Goal: Information Seeking & Learning: Learn about a topic

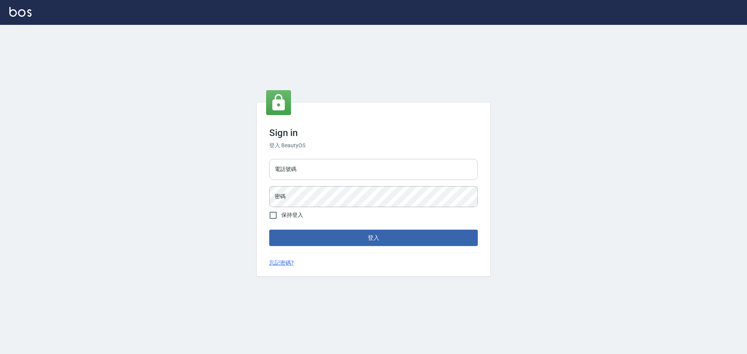
click at [315, 165] on input "電話號碼" at bounding box center [373, 169] width 208 height 21
type input "0989189977"
click at [269, 230] on button "登入" at bounding box center [373, 238] width 208 height 16
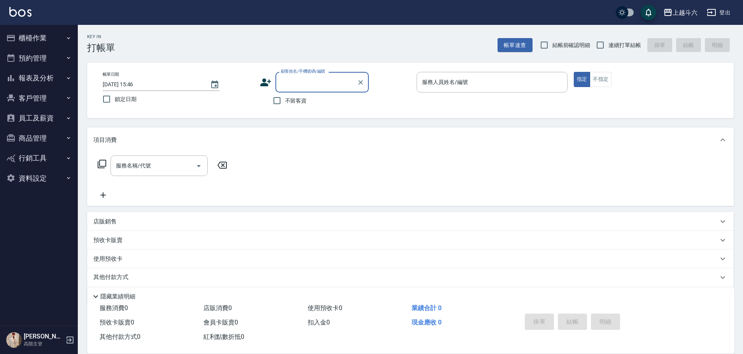
click at [290, 107] on label "不留客資" at bounding box center [288, 101] width 38 height 16
click at [285, 107] on input "不留客資" at bounding box center [277, 101] width 16 height 16
checkbox input "true"
click at [610, 40] on label "連續打單結帳" at bounding box center [616, 45] width 49 height 16
click at [608, 40] on input "連續打單結帳" at bounding box center [600, 45] width 16 height 16
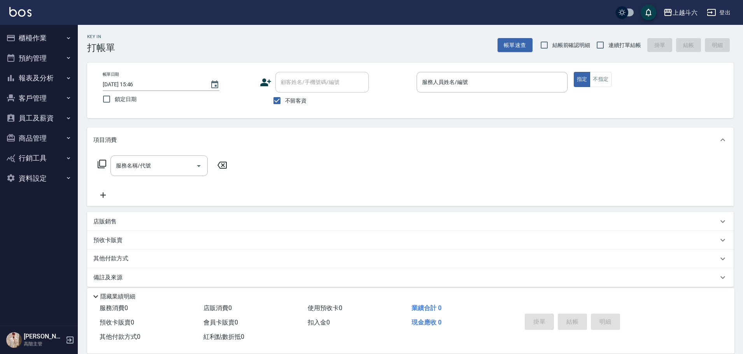
checkbox input "true"
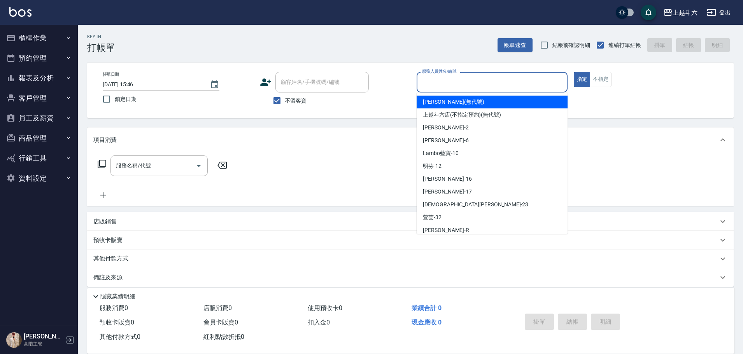
click at [487, 75] on input "服務人員姓名/編號" at bounding box center [492, 82] width 144 height 14
type input "E"
type input "Rebecca瑞瑞-R"
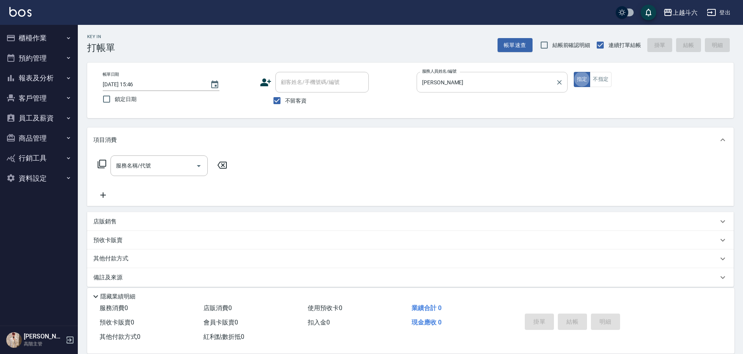
type button "true"
type input "E"
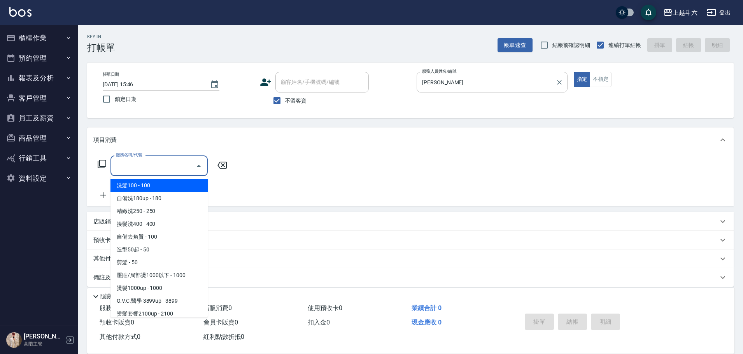
type input "ㄏ"
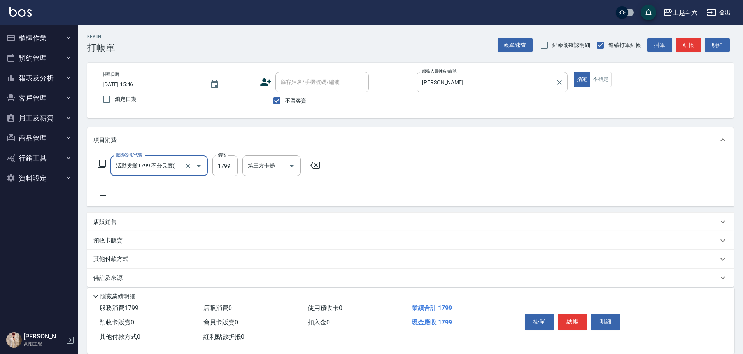
type input "活動燙髮1799 不分長度"
type input "2000"
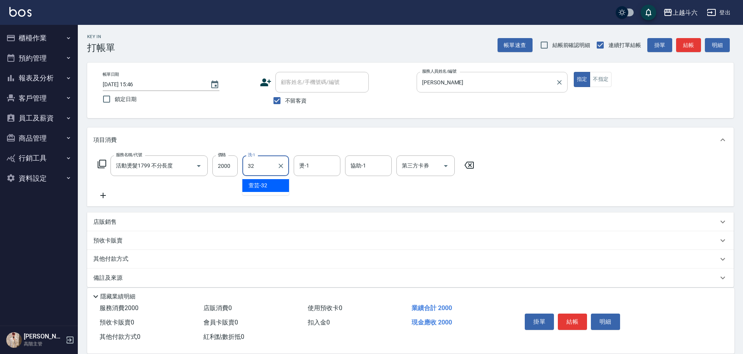
type input "萱芸-32"
type input "Rebecca瑞瑞-R"
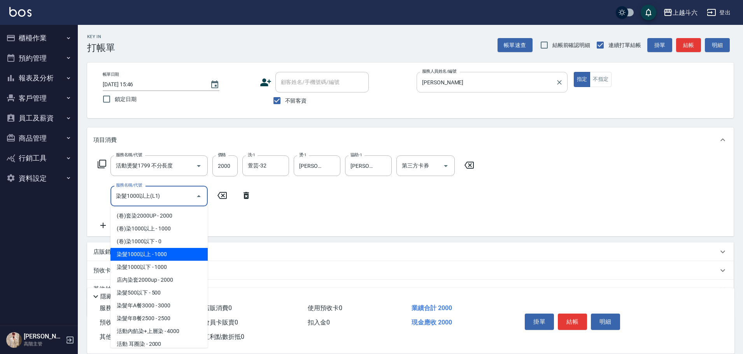
type input "染髮1000以上(L1)"
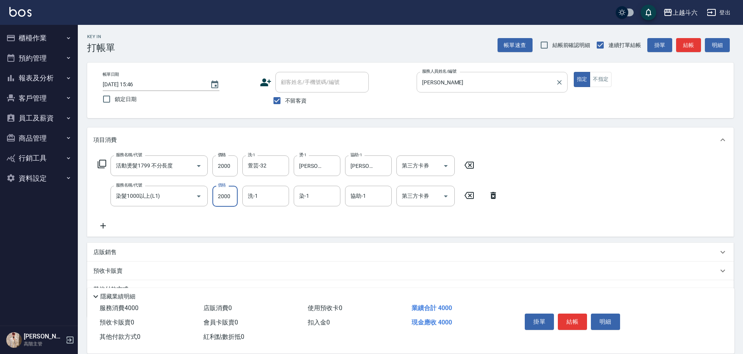
type input "2000"
click at [537, 318] on button "掛單" at bounding box center [539, 322] width 29 height 16
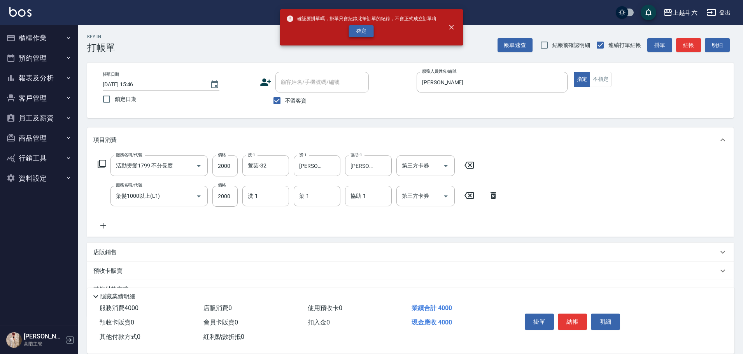
click at [354, 32] on button "確定" at bounding box center [361, 31] width 25 height 12
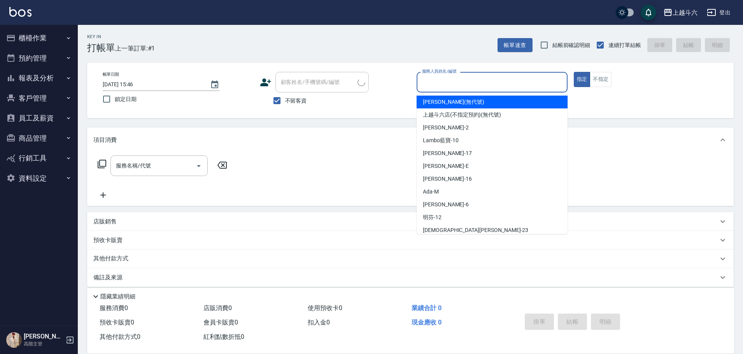
click at [455, 82] on input "服務人員姓名/編號" at bounding box center [492, 82] width 144 height 14
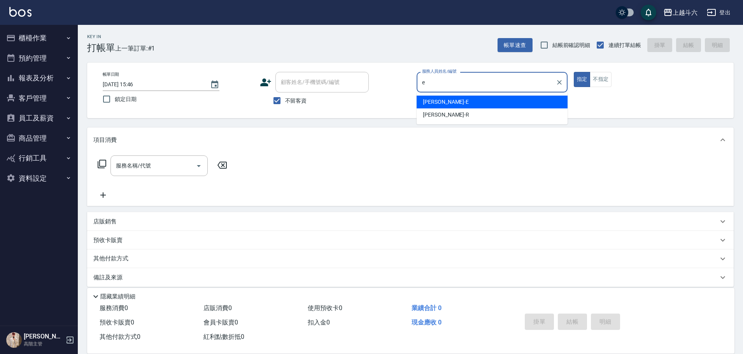
type input "Eason伊森-E"
type button "true"
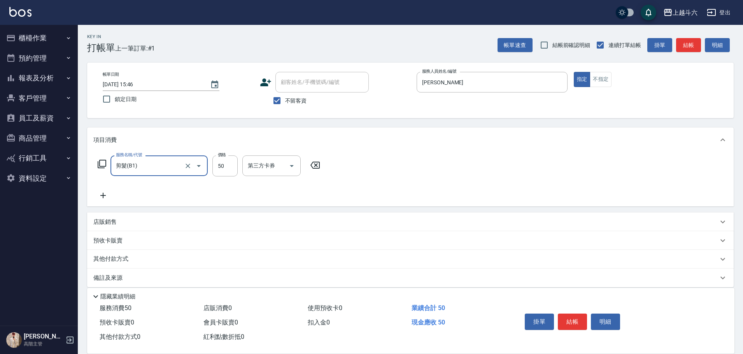
type input "剪髮(B1)"
type input "250"
click at [571, 316] on button "結帳" at bounding box center [572, 322] width 29 height 16
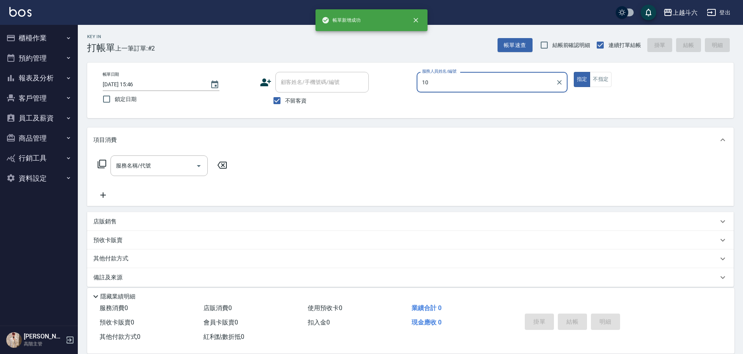
type input "Lambo藍寶-10"
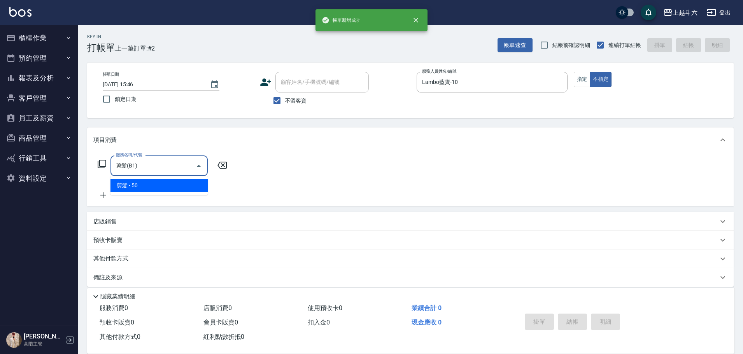
type input "剪髮(B1)"
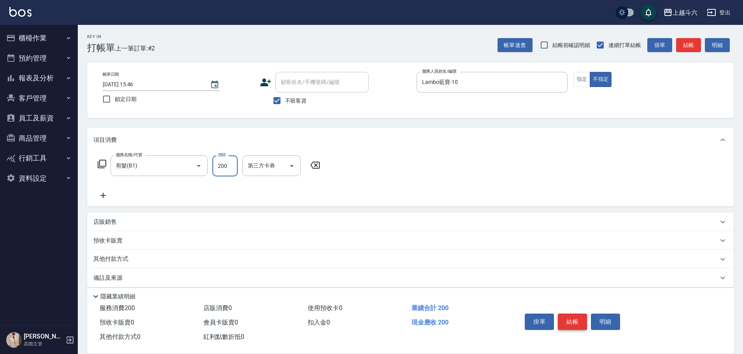
type input "200"
click at [560, 317] on button "結帳" at bounding box center [572, 322] width 29 height 16
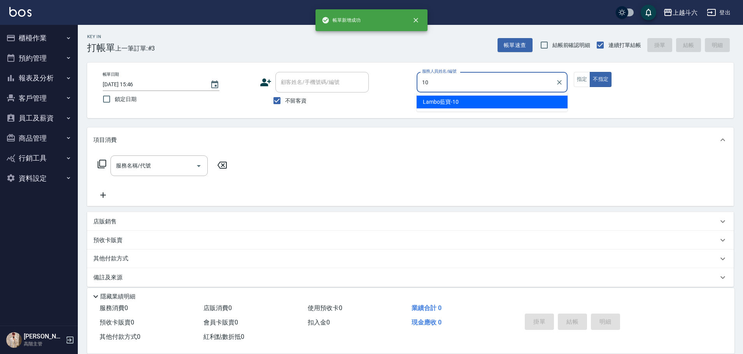
type input "Lambo藍寶-10"
type button "false"
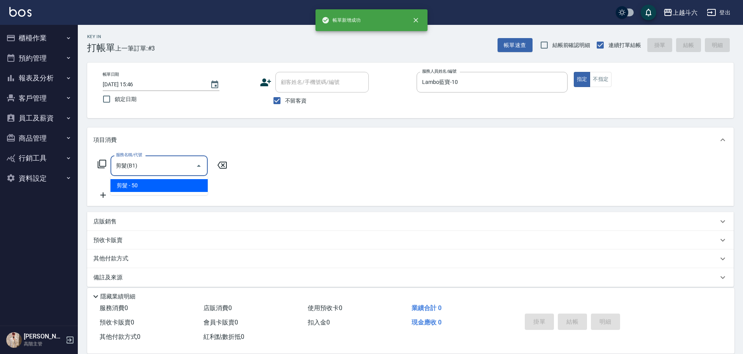
type input "剪髮(B1)"
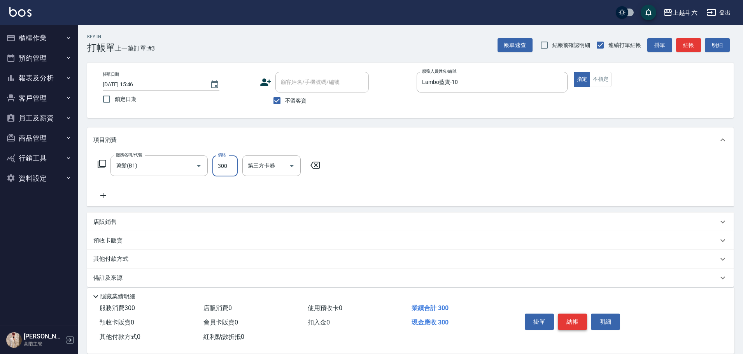
type input "300"
click at [562, 319] on button "結帳" at bounding box center [572, 322] width 29 height 16
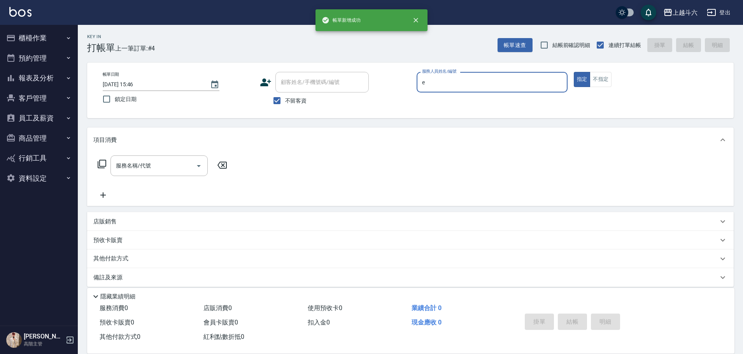
type input "Eason伊森-E"
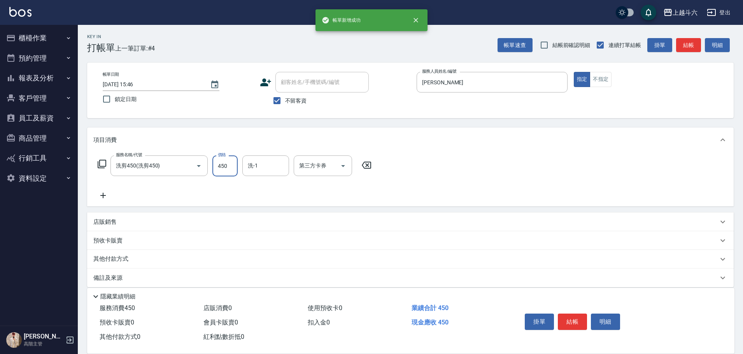
type input "洗剪450"
type input "萱芸-32"
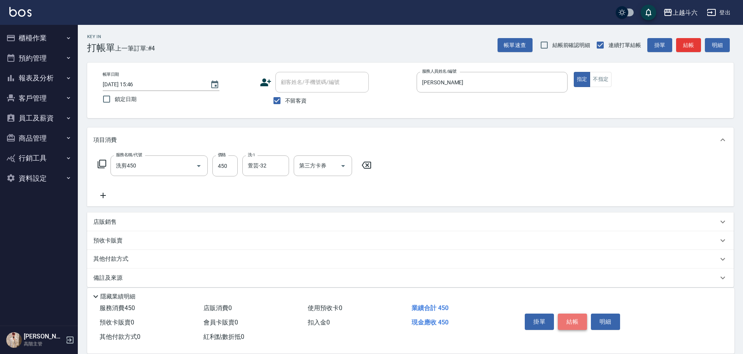
click at [566, 321] on button "結帳" at bounding box center [572, 322] width 29 height 16
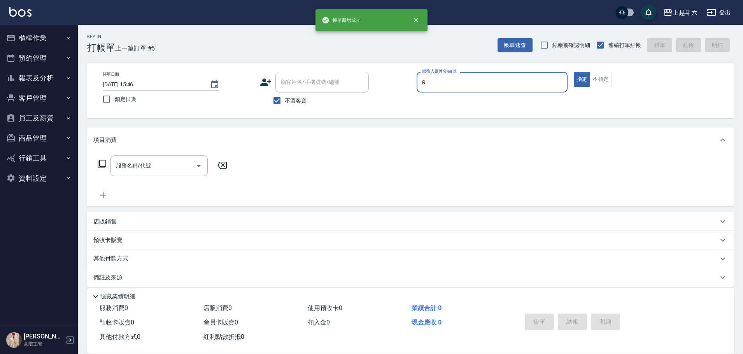
type input "Rebecca瑞瑞-R"
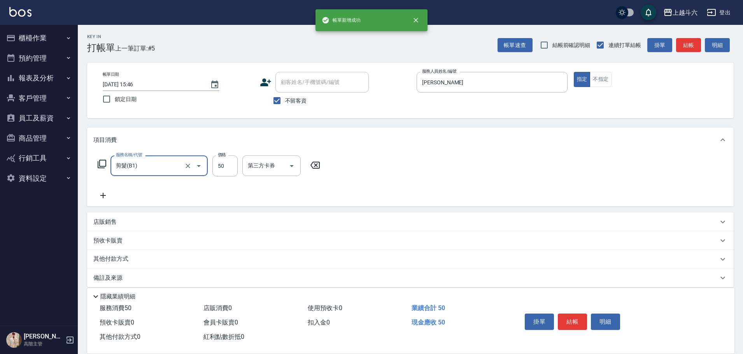
type input "剪髮(B1)"
type input "200"
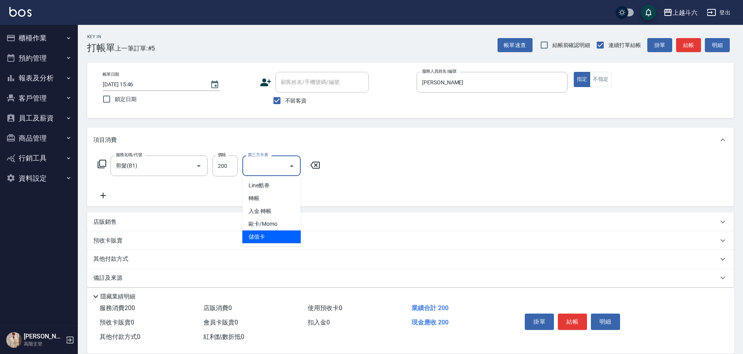
type input "儲值卡"
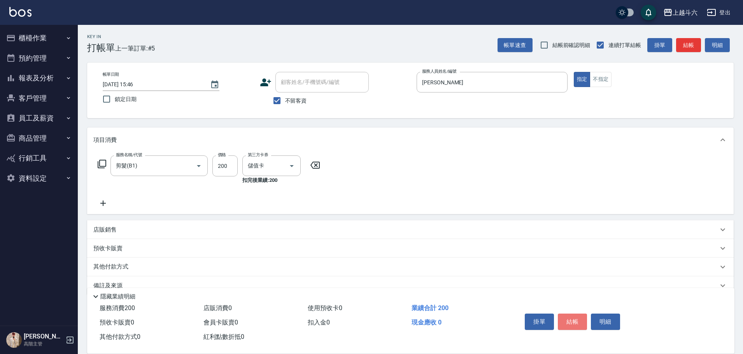
click at [563, 322] on button "結帳" at bounding box center [572, 322] width 29 height 16
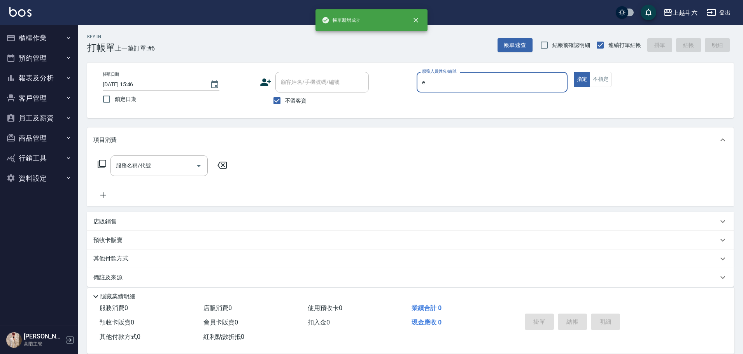
type input "Eason伊森-E"
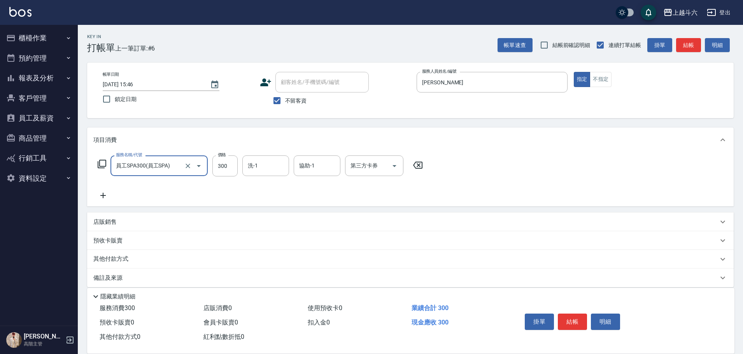
type input "員工SPA300(員工SPA)"
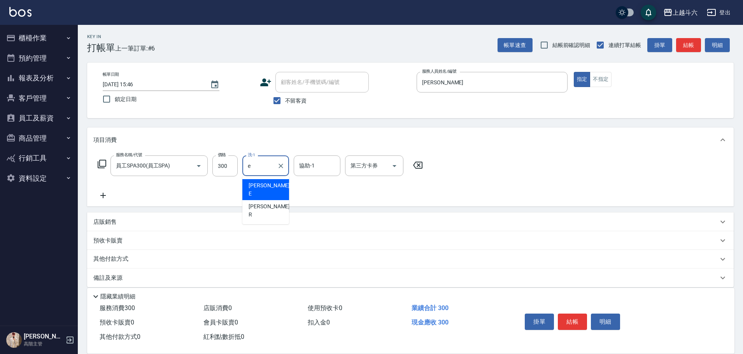
type input "Eason伊森-E"
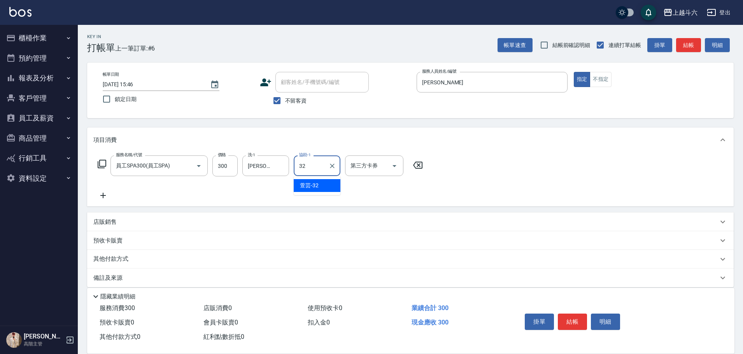
type input "萱芸-32"
click at [566, 326] on button "結帳" at bounding box center [572, 322] width 29 height 16
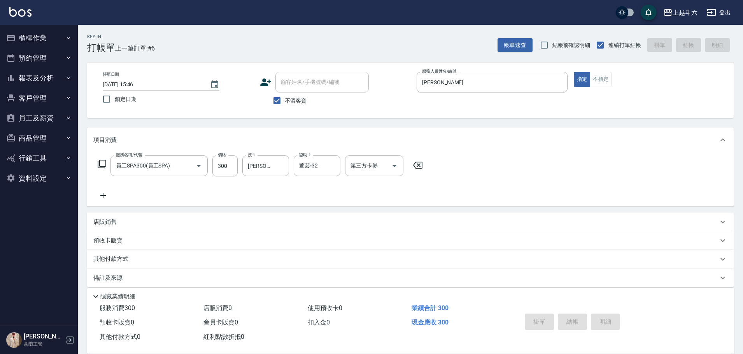
type input "2025/09/17 15:47"
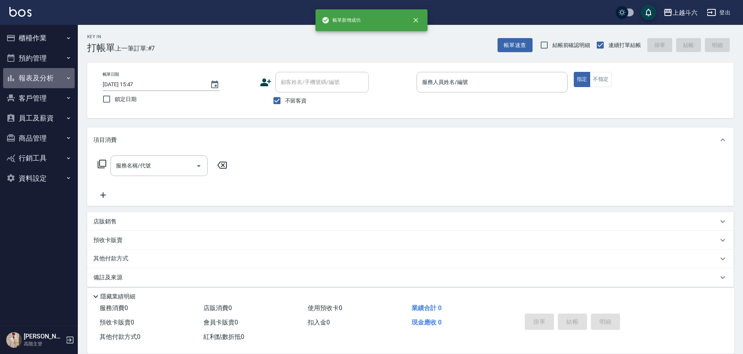
click at [57, 78] on button "報表及分析" at bounding box center [39, 78] width 72 height 20
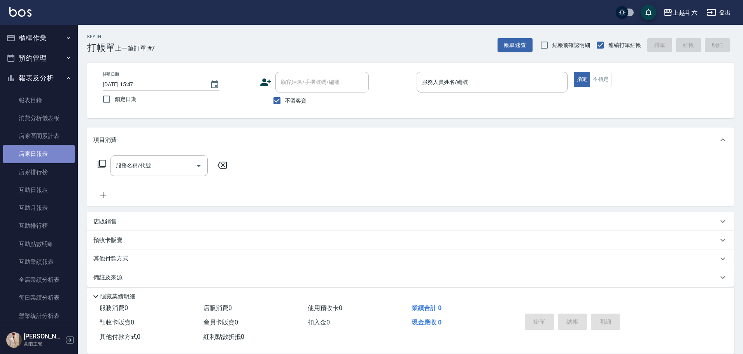
click at [57, 159] on link "店家日報表" at bounding box center [39, 154] width 72 height 18
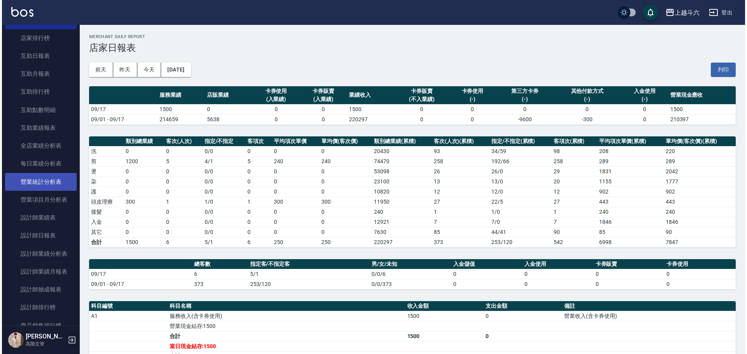
scroll to position [156, 0]
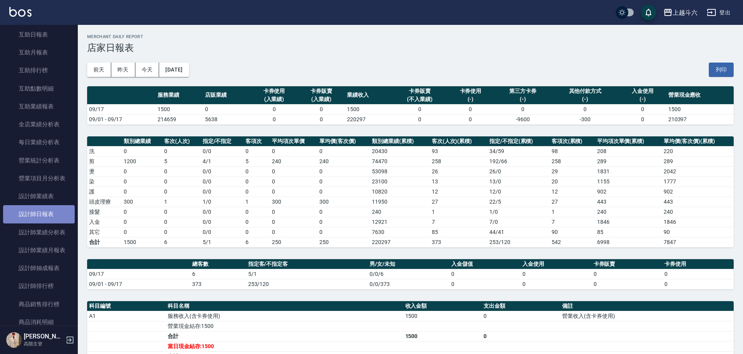
click at [46, 216] on link "設計師日報表" at bounding box center [39, 214] width 72 height 18
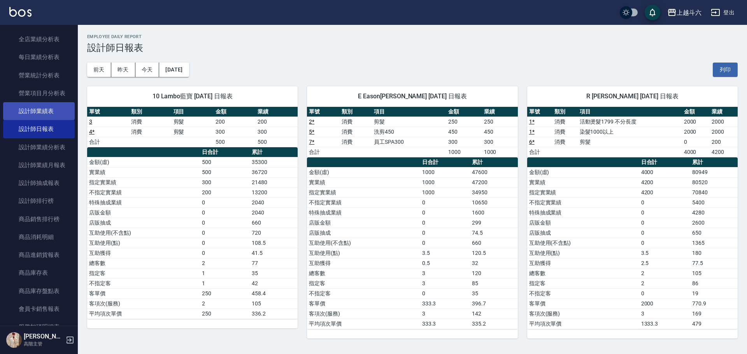
scroll to position [272, 0]
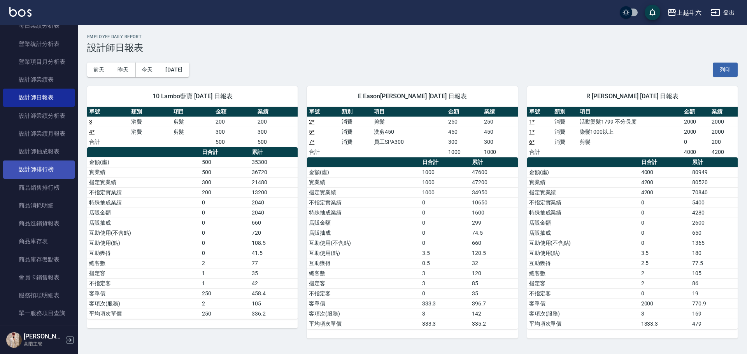
click at [47, 168] on link "設計師排行榜" at bounding box center [39, 170] width 72 height 18
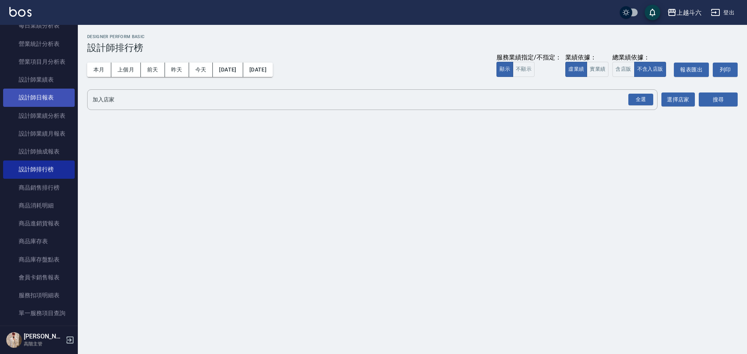
click at [50, 100] on link "設計師日報表" at bounding box center [39, 98] width 72 height 18
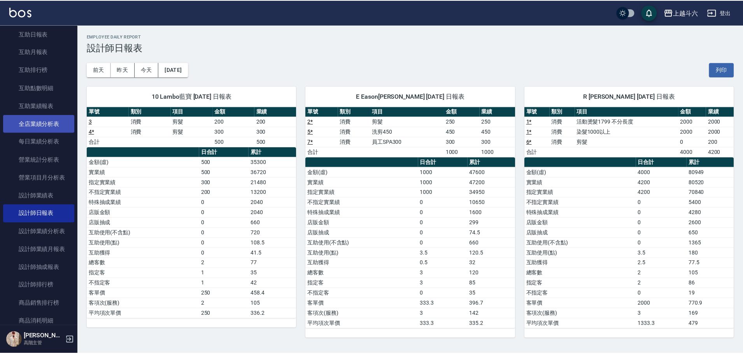
scroll to position [156, 0]
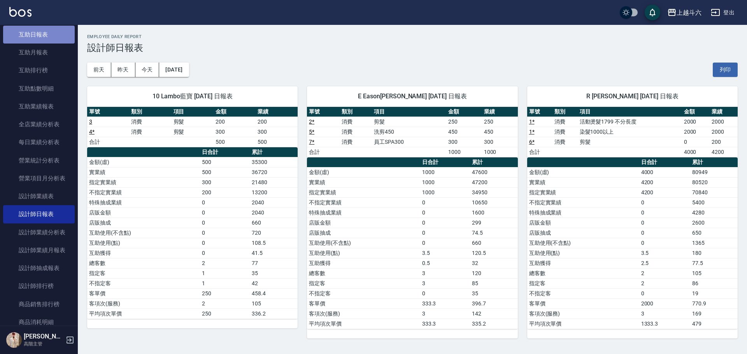
click at [50, 37] on link "互助日報表" at bounding box center [39, 35] width 72 height 18
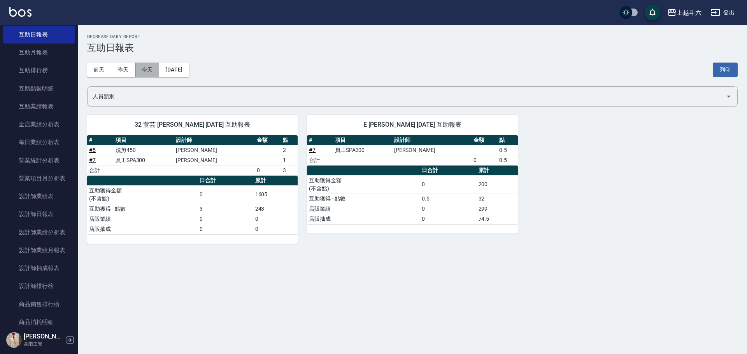
click at [153, 67] on button "今天" at bounding box center [147, 70] width 24 height 14
click at [126, 71] on button "昨天" at bounding box center [123, 70] width 24 height 14
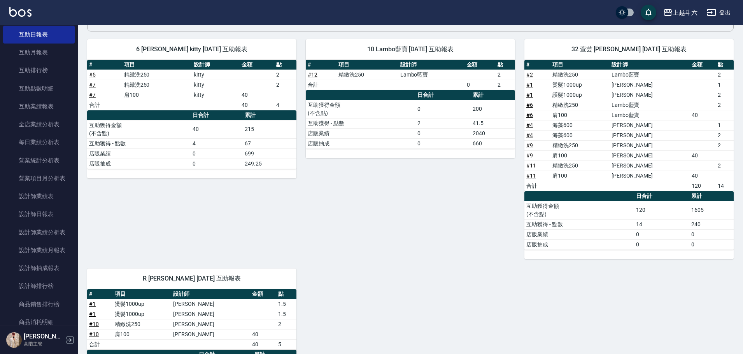
scroll to position [78, 0]
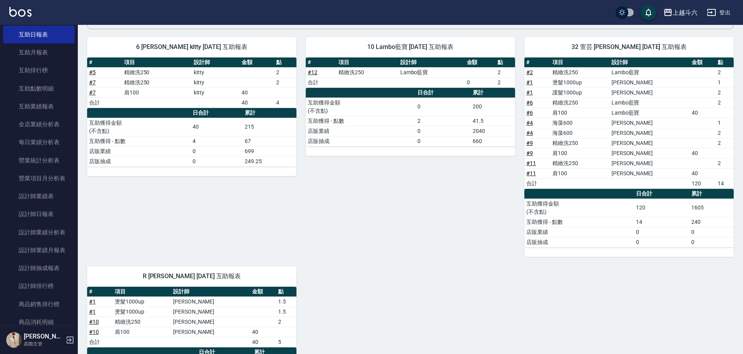
click at [15, 8] on img at bounding box center [20, 12] width 22 height 10
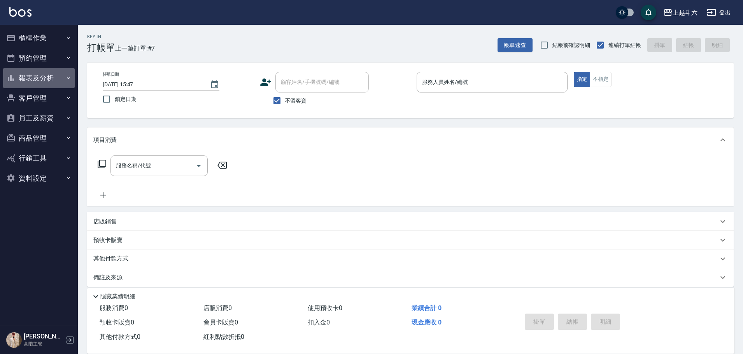
drag, startPoint x: 60, startPoint y: 74, endPoint x: 53, endPoint y: 80, distance: 9.7
click at [60, 75] on button "報表及分析" at bounding box center [39, 78] width 72 height 20
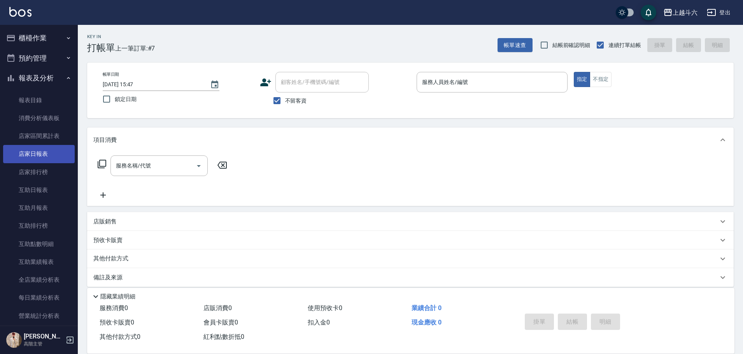
click at [58, 150] on link "店家日報表" at bounding box center [39, 154] width 72 height 18
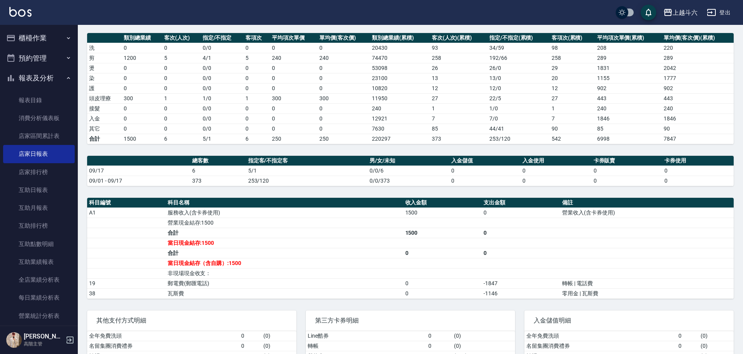
scroll to position [156, 0]
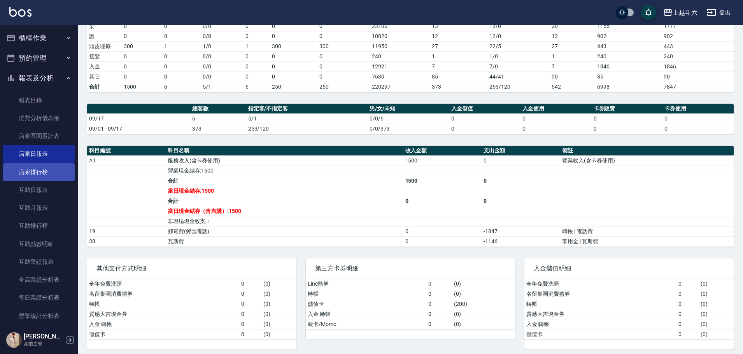
click at [56, 174] on link "店家排行榜" at bounding box center [39, 172] width 72 height 18
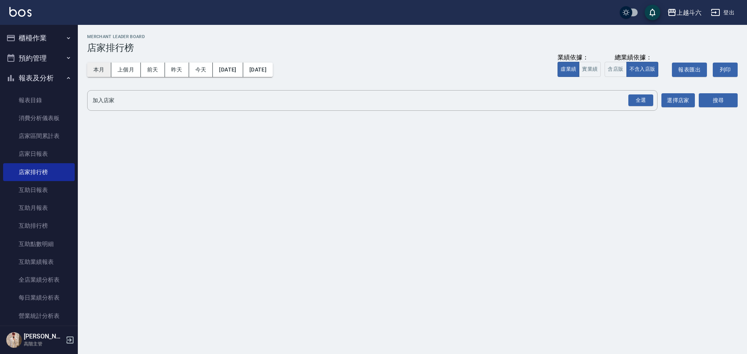
click at [101, 69] on button "本月" at bounding box center [99, 70] width 24 height 14
click at [128, 68] on button "上個月" at bounding box center [126, 70] width 30 height 14
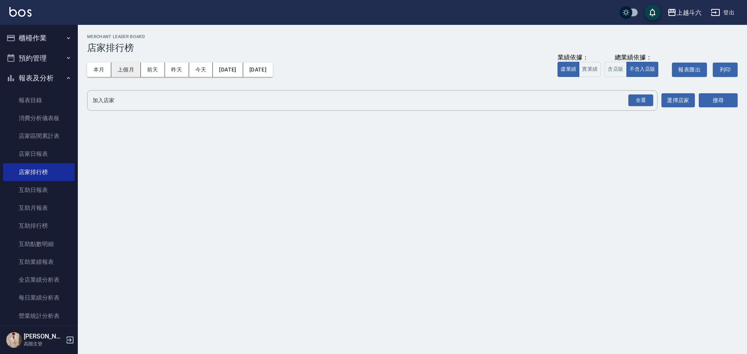
click at [128, 68] on button "上個月" at bounding box center [126, 70] width 30 height 14
click at [108, 69] on button "本月" at bounding box center [99, 70] width 24 height 14
click at [51, 39] on button "櫃檯作業" at bounding box center [39, 38] width 72 height 20
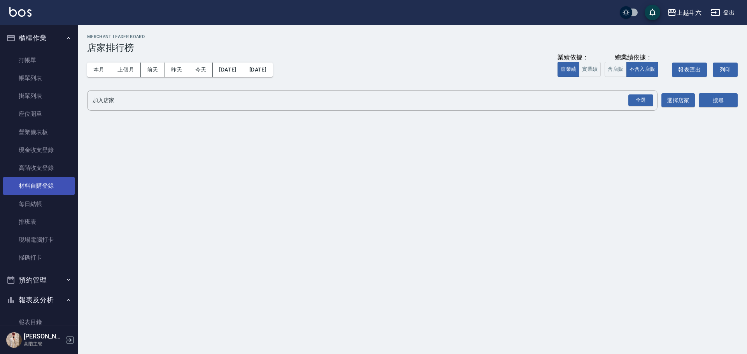
click at [51, 194] on link "材料自購登錄" at bounding box center [39, 186] width 72 height 18
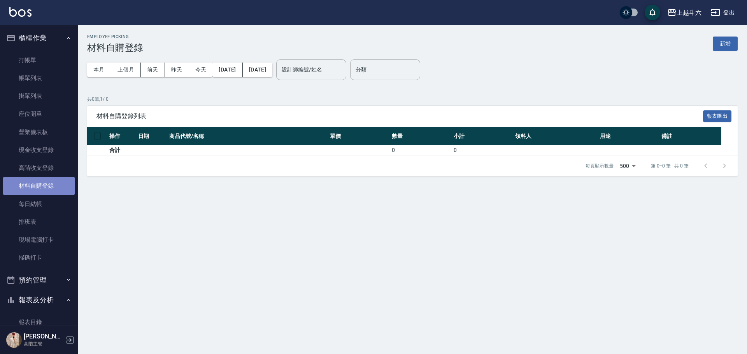
click at [57, 193] on link "材料自購登錄" at bounding box center [39, 186] width 72 height 18
click at [57, 198] on link "每日結帳" at bounding box center [39, 204] width 72 height 18
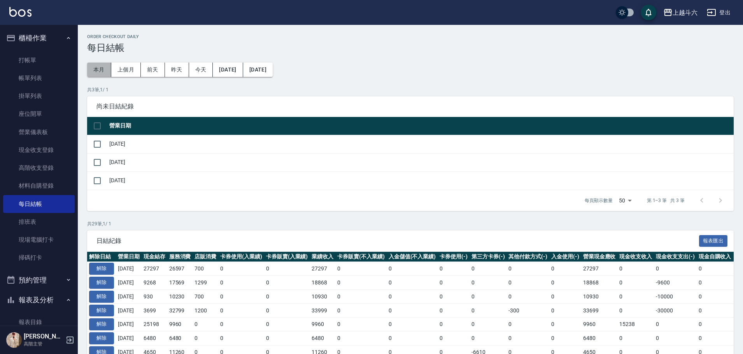
click at [104, 68] on button "本月" at bounding box center [99, 70] width 24 height 14
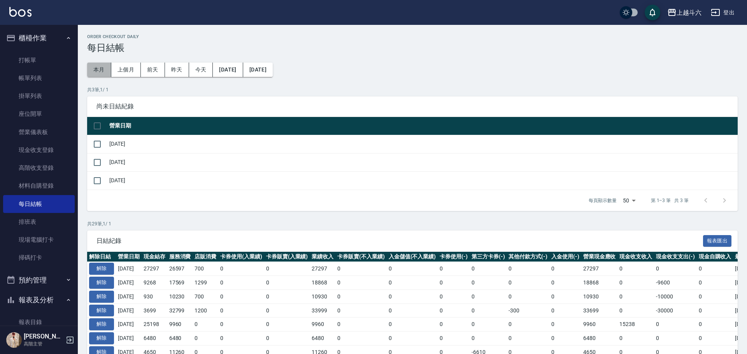
click at [104, 68] on button "本月" at bounding box center [99, 70] width 24 height 14
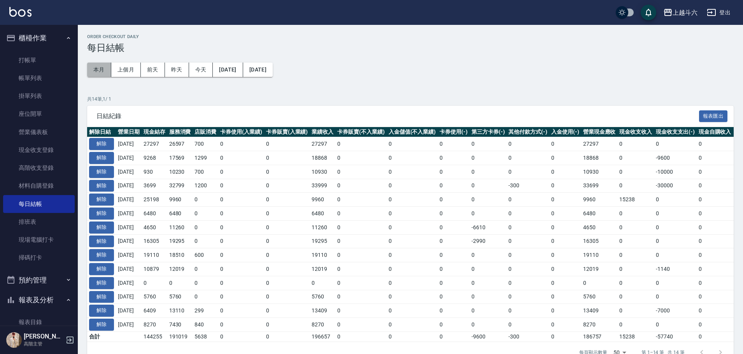
click at [104, 68] on button "本月" at bounding box center [99, 70] width 24 height 14
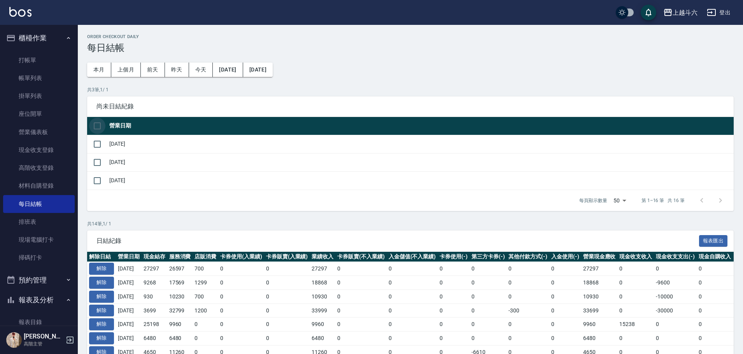
click at [96, 129] on input "checkbox" at bounding box center [97, 126] width 16 height 16
checkbox input "false"
checkbox input "true"
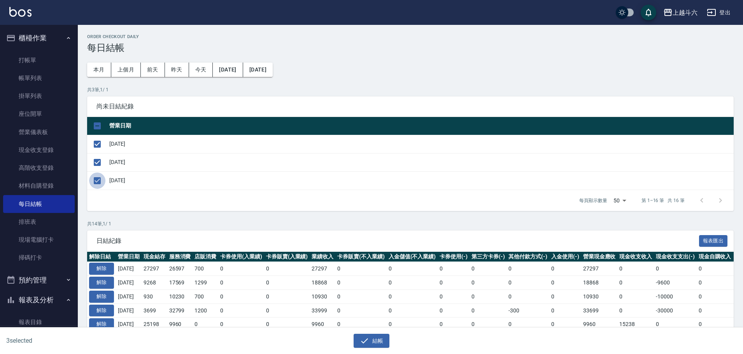
drag, startPoint x: 99, startPoint y: 182, endPoint x: 189, endPoint y: 238, distance: 106.3
click at [98, 183] on input "checkbox" at bounding box center [97, 181] width 16 height 16
checkbox input "false"
click at [379, 343] on button "結帳" at bounding box center [372, 341] width 36 height 14
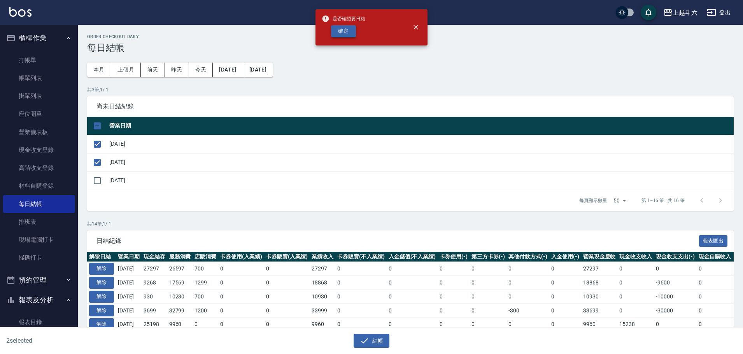
click at [348, 33] on button "確定" at bounding box center [343, 31] width 25 height 12
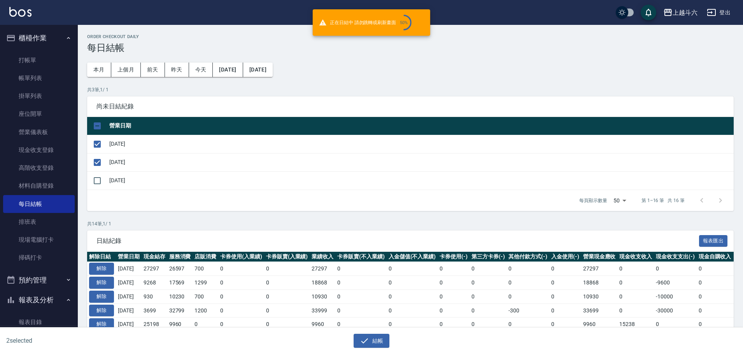
checkbox input "false"
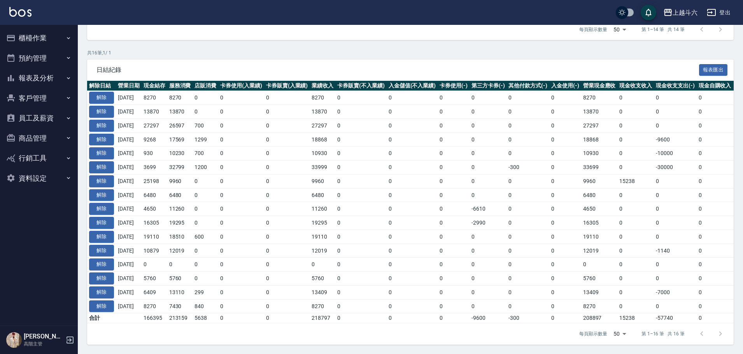
scroll to position [140, 0]
click at [17, 14] on img at bounding box center [20, 12] width 22 height 10
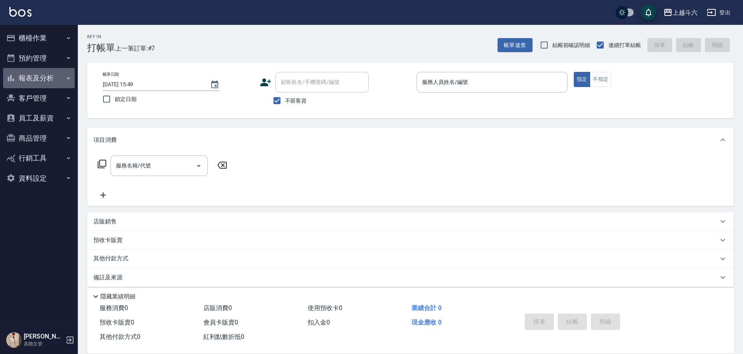
click at [54, 78] on button "報表及分析" at bounding box center [39, 78] width 72 height 20
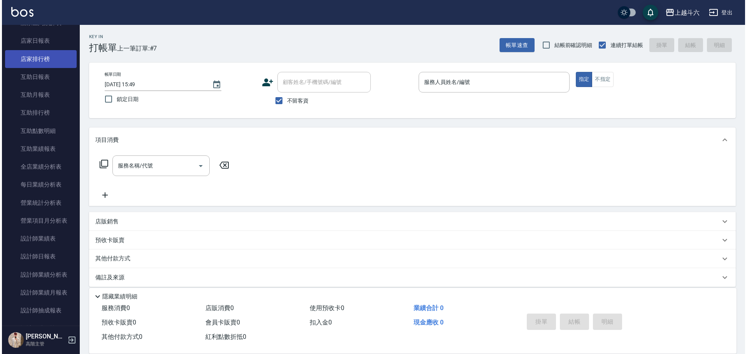
scroll to position [156, 0]
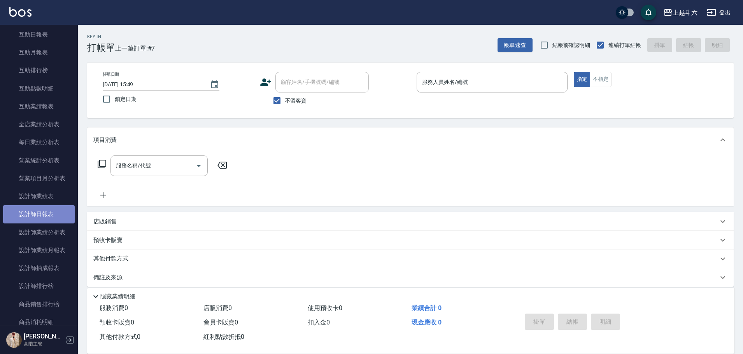
click at [48, 210] on link "設計師日報表" at bounding box center [39, 214] width 72 height 18
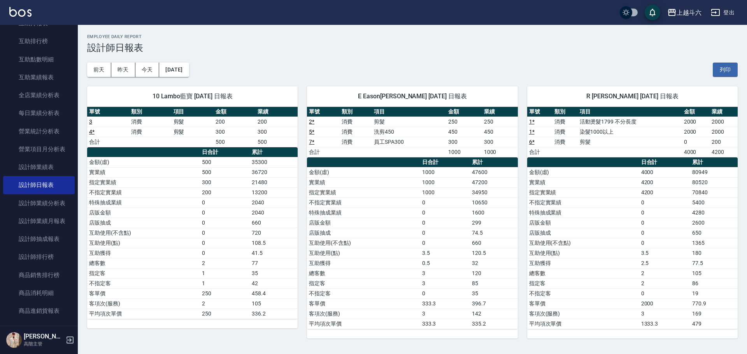
scroll to position [272, 0]
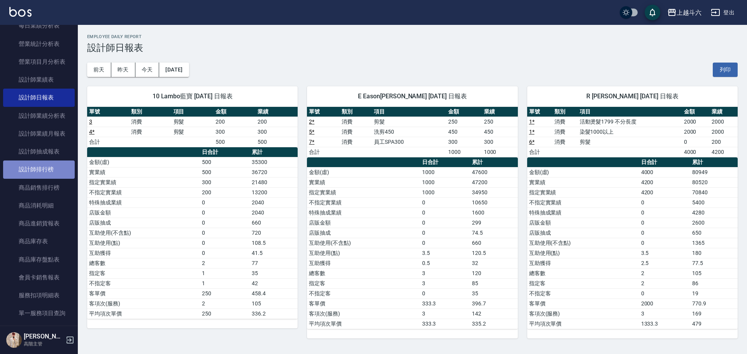
click at [52, 167] on link "設計師排行榜" at bounding box center [39, 170] width 72 height 18
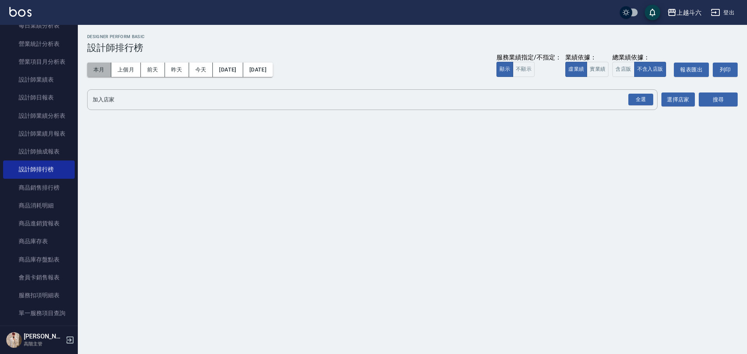
click at [105, 71] on button "本月" at bounding box center [99, 70] width 24 height 14
drag, startPoint x: 601, startPoint y: 69, endPoint x: 638, endPoint y: 88, distance: 41.4
click at [601, 69] on button "實業績" at bounding box center [598, 69] width 22 height 15
click at [647, 97] on div "全選" at bounding box center [640, 100] width 25 height 12
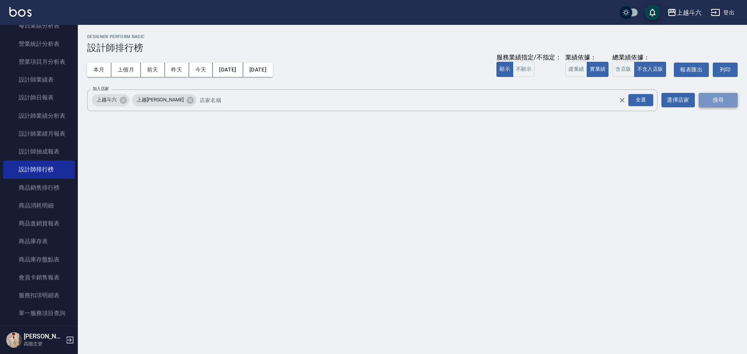
click at [722, 100] on button "搜尋" at bounding box center [718, 100] width 39 height 14
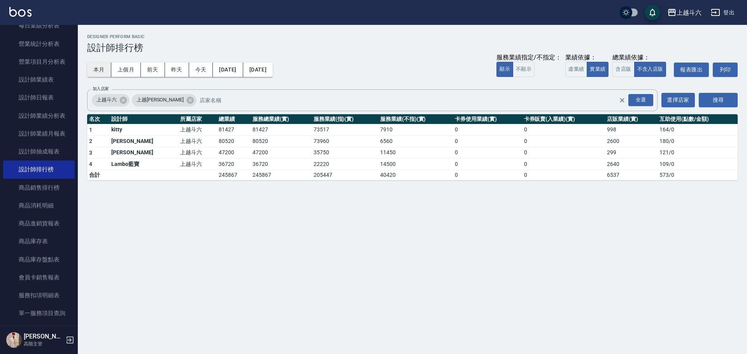
click at [100, 63] on button "本月" at bounding box center [99, 70] width 24 height 14
click at [17, 8] on img at bounding box center [20, 12] width 22 height 10
